Goal: Information Seeking & Learning: Understand process/instructions

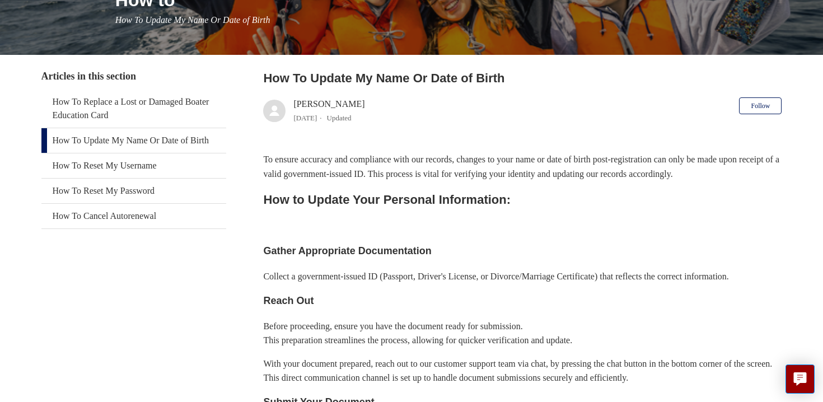
scroll to position [155, 0]
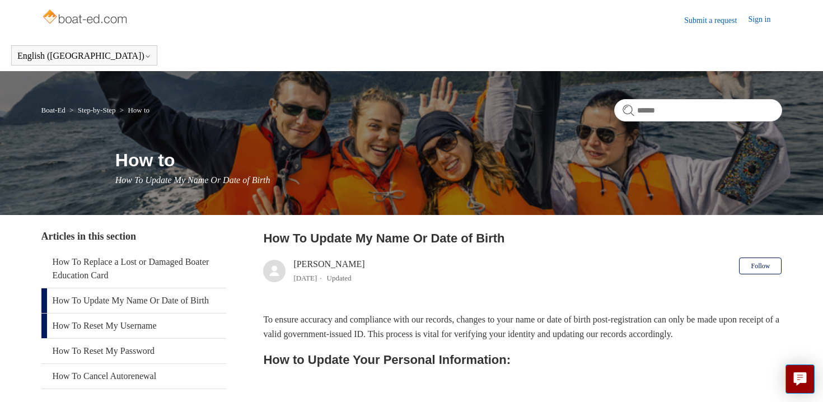
click at [120, 338] on link "How To Reset My Username" at bounding box center [133, 326] width 185 height 25
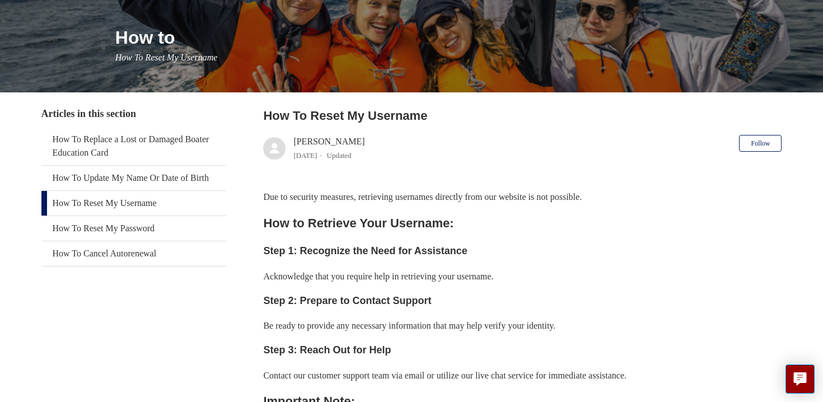
scroll to position [124, 0]
